Goal: Transaction & Acquisition: Obtain resource

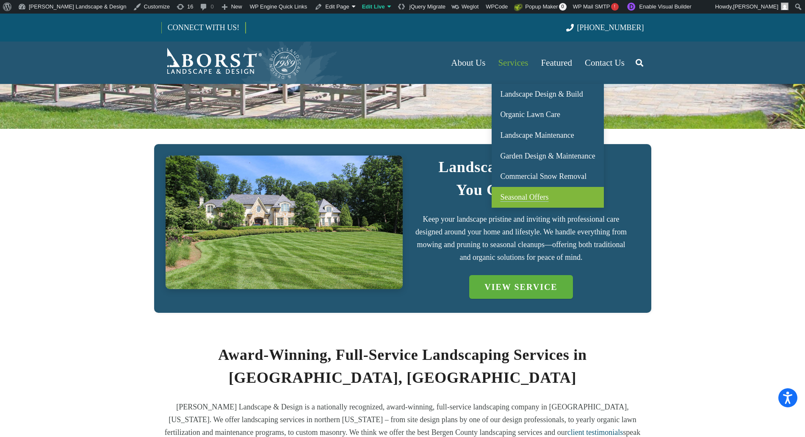
click at [553, 193] on link "Seasonal Offers" at bounding box center [548, 197] width 112 height 21
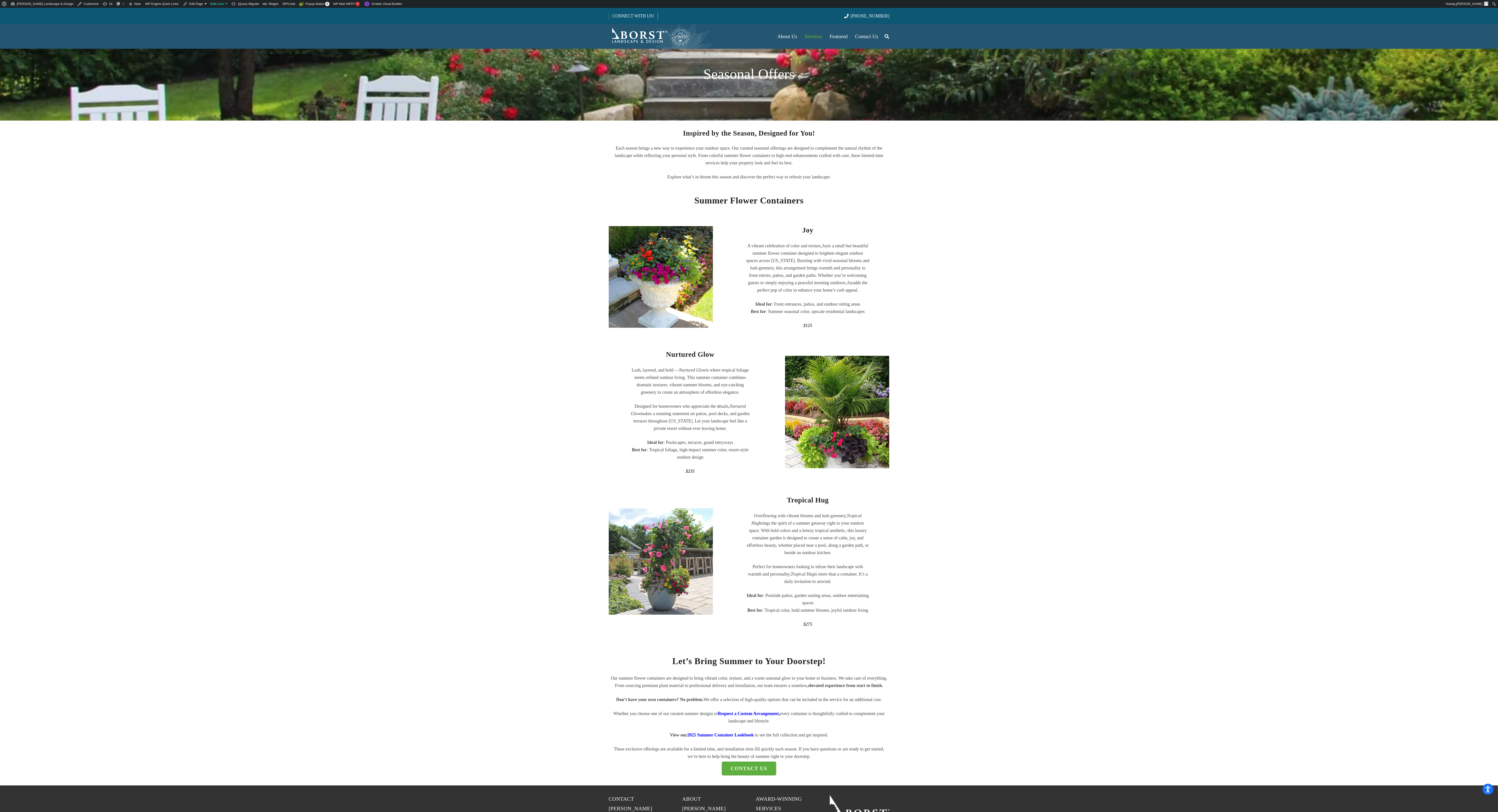
scroll to position [22, 0]
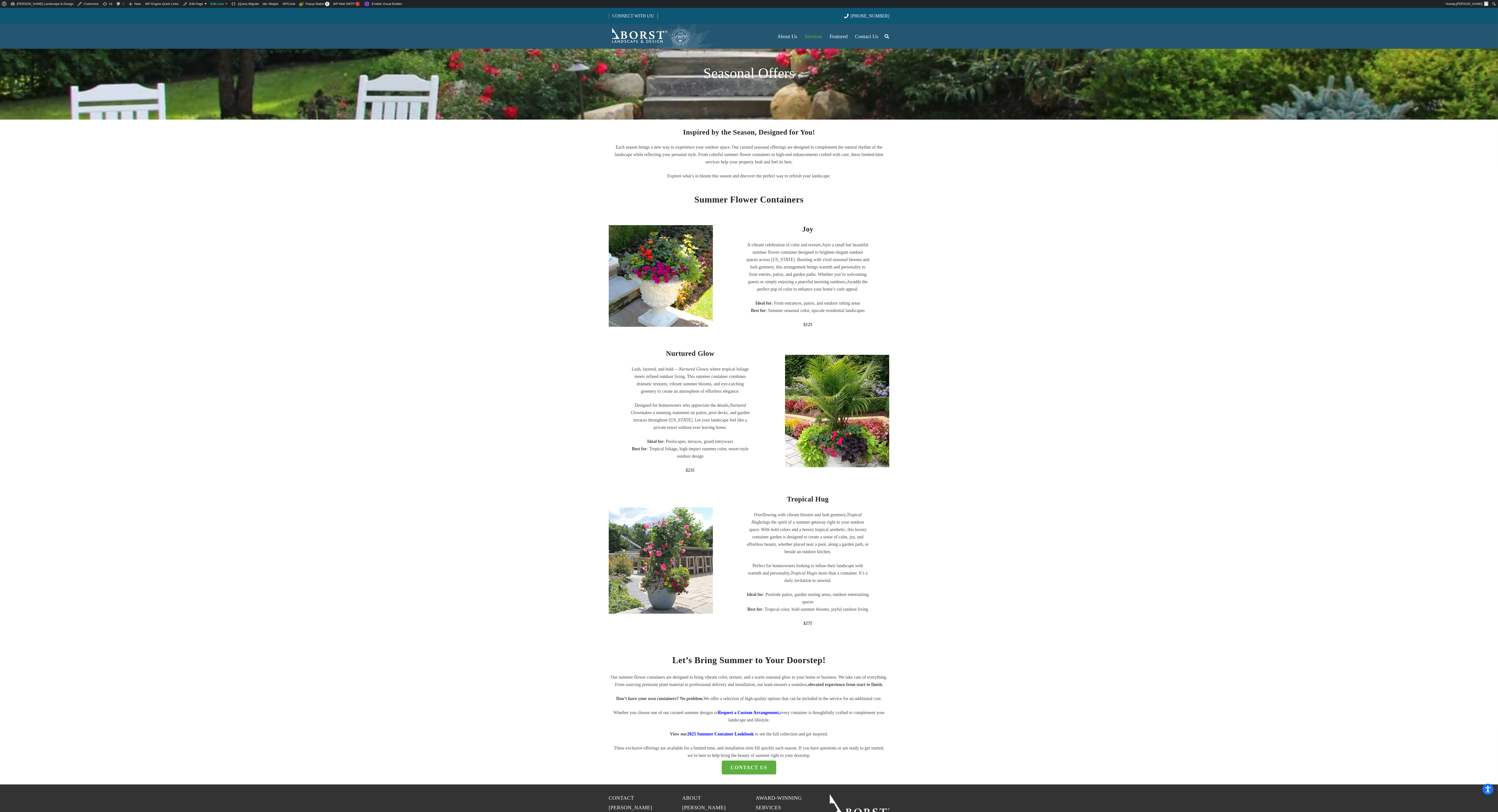
click at [468, 253] on section "Joy A vibrant celebration of color and texture, Joy is a small but beautiful su…" at bounding box center [749, 500] width 1498 height 570
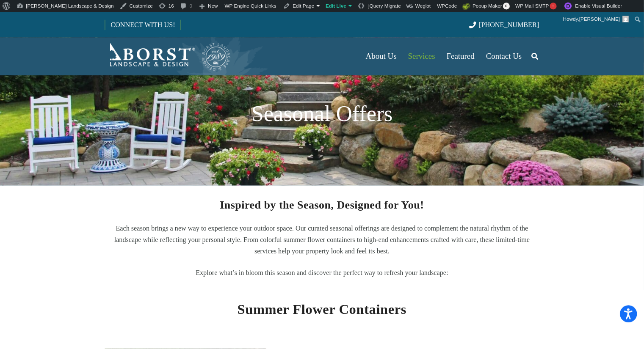
scroll to position [37, 0]
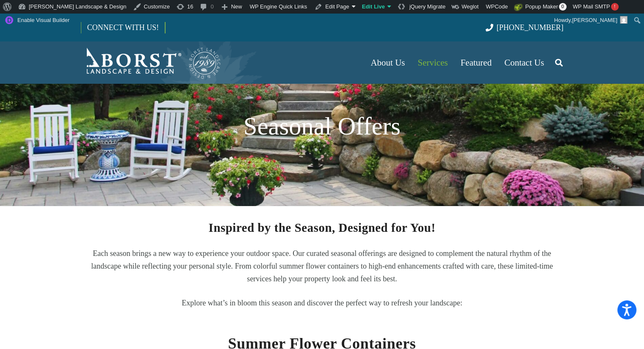
click at [580, 241] on section "Inspired by the Season, Designed for You! Each season brings a new way to exper…" at bounding box center [322, 288] width 644 height 164
